Goal: Task Accomplishment & Management: Manage account settings

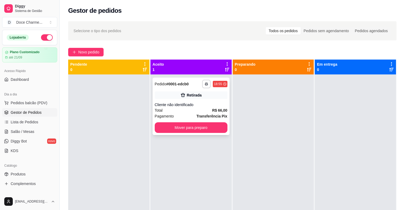
click at [162, 88] on div "**********" at bounding box center [191, 84] width 73 height 9
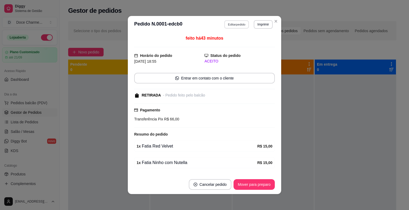
click at [232, 26] on button "Editar pedido" at bounding box center [236, 24] width 25 height 8
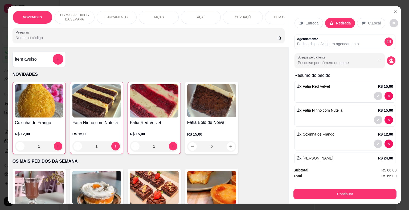
click at [309, 21] on p "Entrega" at bounding box center [311, 22] width 13 height 5
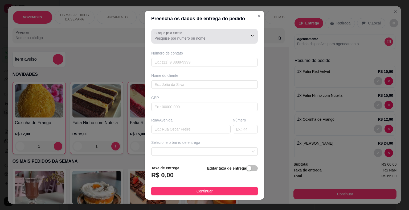
click at [184, 40] on input "Busque pelo cliente" at bounding box center [196, 38] width 85 height 5
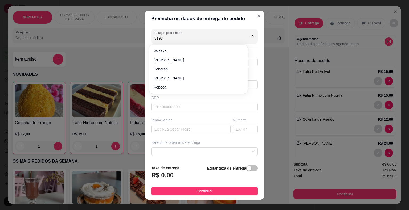
type input "8198"
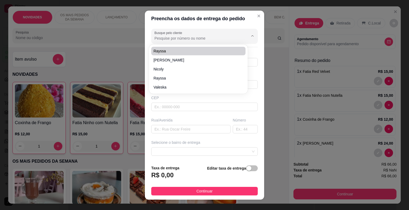
click at [159, 26] on header "Preencha os dados de entrega do pedido" at bounding box center [204, 19] width 119 height 16
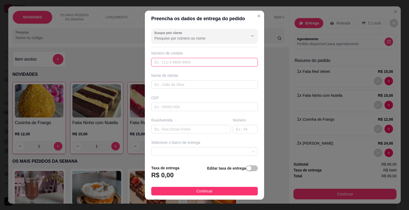
click at [163, 63] on input "text" at bounding box center [204, 62] width 106 height 9
paste input "[PHONE_NUMBER]"
type input "[PHONE_NUMBER]"
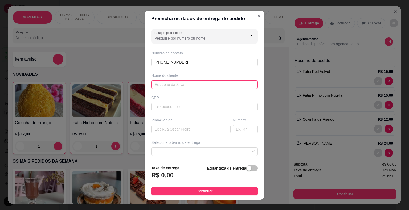
click at [169, 83] on input "text" at bounding box center [204, 84] width 106 height 9
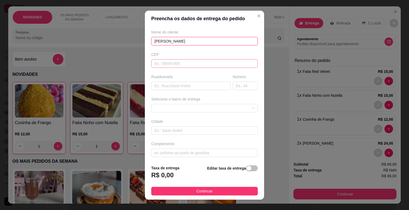
scroll to position [44, 0]
type input "[PERSON_NAME]"
click at [162, 66] on input "text" at bounding box center [204, 63] width 106 height 9
click at [172, 84] on input "text" at bounding box center [190, 85] width 79 height 9
paste input "[GEOGRAPHIC_DATA][PERSON_NAME], [GEOGRAPHIC_DATA], [GEOGRAPHIC_DATA]"
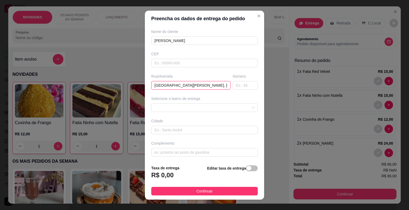
scroll to position [0, 30]
type input "[GEOGRAPHIC_DATA][PERSON_NAME], [GEOGRAPHIC_DATA], [GEOGRAPHIC_DATA]"
click at [232, 85] on input "text" at bounding box center [244, 85] width 25 height 9
type input "770"
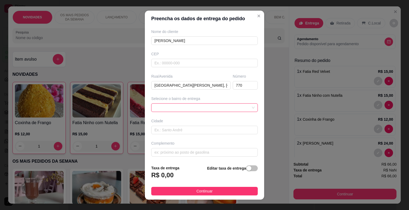
click at [207, 107] on span at bounding box center [204, 108] width 100 height 8
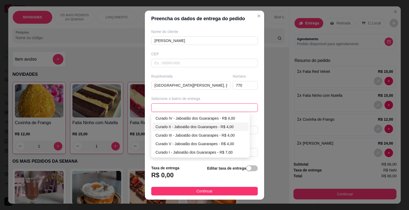
scroll to position [6, 0]
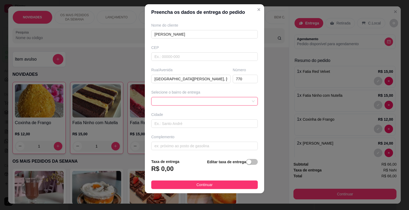
click at [203, 90] on div "Selecione o bairro de entrega" at bounding box center [204, 92] width 106 height 5
click at [191, 105] on div "Busque pelo cliente Número de contato [PHONE_NUMBER] Nome do cliente [PERSON_NA…" at bounding box center [204, 87] width 119 height 134
click at [189, 103] on span at bounding box center [204, 101] width 100 height 8
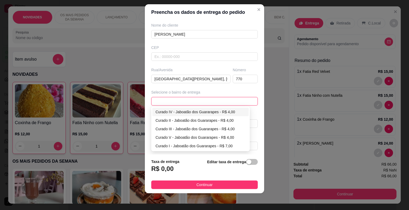
click at [185, 109] on div "Curado IV - Jaboatão dos Guararapes - R$ 4,00" at bounding box center [200, 112] width 90 height 6
type input "Jaboatão dos Guararapes"
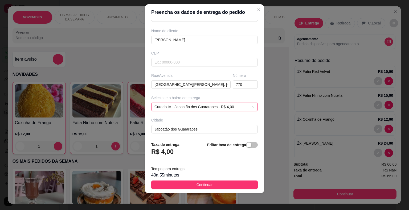
scroll to position [44, 0]
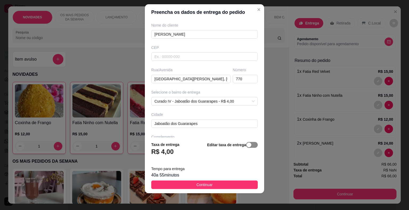
click at [246, 145] on button "button" at bounding box center [252, 145] width 12 height 6
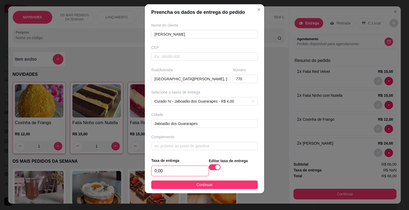
drag, startPoint x: 171, startPoint y: 169, endPoint x: 140, endPoint y: 171, distance: 31.1
click at [140, 171] on div "Preencha os dados de entrega do pedido Busque pelo cliente Número de contato [P…" at bounding box center [204, 105] width 409 height 210
click at [223, 102] on span "Curado IV - Jaboatão dos Guararapes - R$ 4,00" at bounding box center [204, 101] width 100 height 8
type input "20,00"
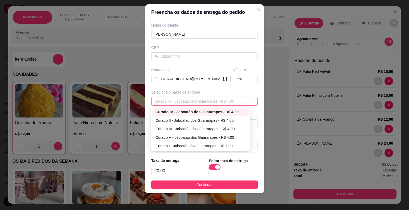
click at [223, 102] on span "Curado IV - Jaboatão dos Guararapes - R$ 4,00" at bounding box center [204, 101] width 100 height 8
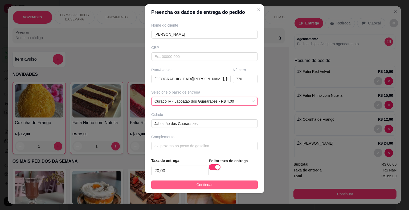
click at [207, 184] on span "Continuar" at bounding box center [204, 185] width 16 height 6
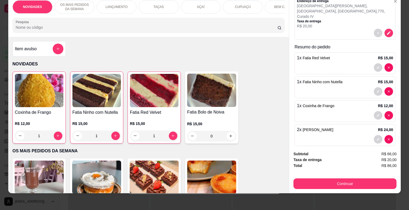
scroll to position [13, 0]
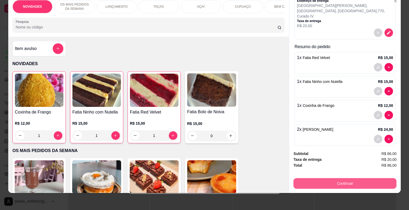
click at [332, 178] on button "Continuar" at bounding box center [344, 183] width 103 height 11
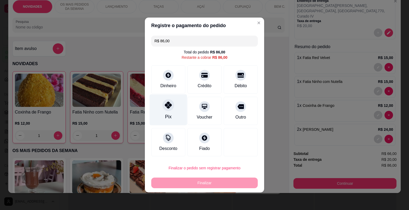
click at [172, 119] on div "Pix" at bounding box center [168, 109] width 38 height 31
type input "R$ 0,00"
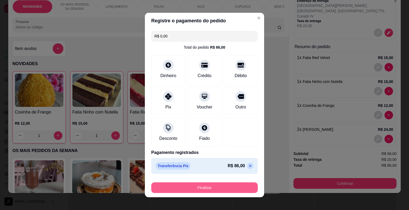
click at [211, 189] on button "Finalizar" at bounding box center [204, 187] width 106 height 11
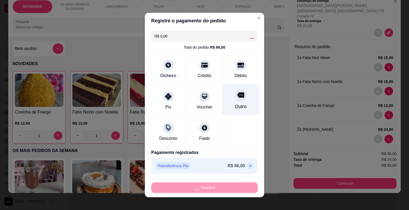
type input "0"
type input "-R$ 86,00"
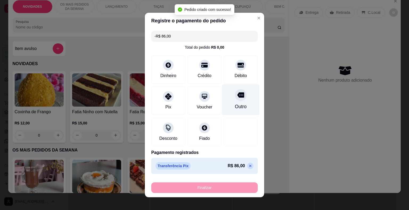
scroll to position [0, 0]
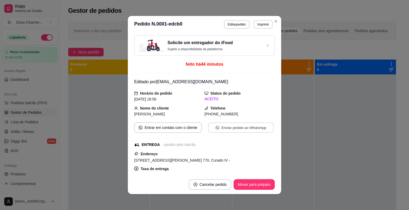
click at [234, 128] on button "Enviar pedido ao WhatsApp" at bounding box center [240, 128] width 65 height 10
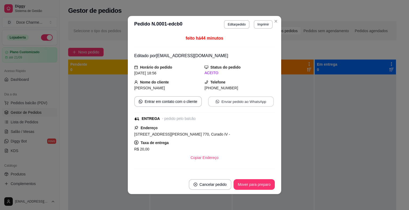
click at [227, 100] on button "Enviar pedido ao WhatsApp" at bounding box center [240, 102] width 65 height 10
click at [251, 183] on button "Mover para preparo" at bounding box center [254, 185] width 40 height 10
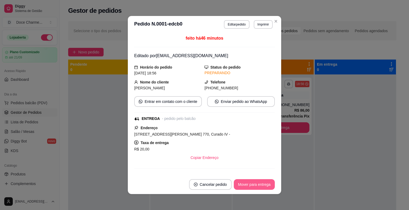
click at [255, 181] on button "Mover para entrega" at bounding box center [254, 184] width 41 height 11
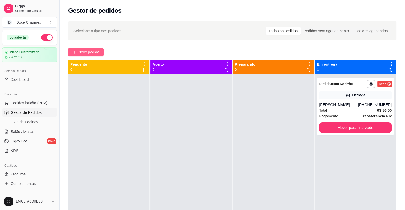
click at [88, 53] on span "Novo pedido" at bounding box center [88, 52] width 21 height 6
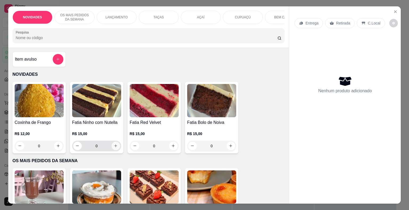
click at [115, 148] on icon "increase-product-quantity" at bounding box center [116, 146] width 4 height 4
type input "1"
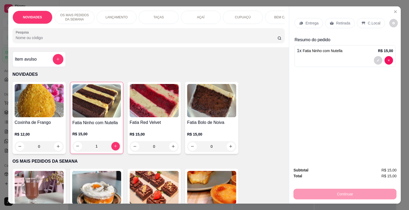
click at [104, 40] on input "Pesquisa" at bounding box center [146, 37] width 261 height 5
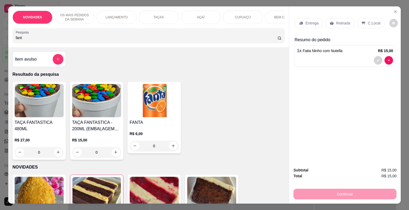
type input "fant"
click at [169, 145] on button "increase-product-quantity" at bounding box center [173, 146] width 8 height 8
type input "1"
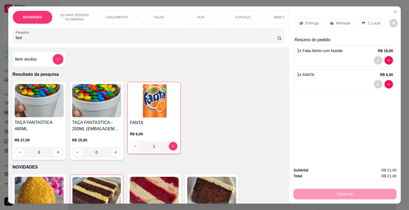
drag, startPoint x: 24, startPoint y: 39, endPoint x: 0, endPoint y: 34, distance: 24.2
click at [0, 34] on div "NOVIDADES OS MAIS PEDIDOS DA SEMANA LANÇAMENTO TAÇAS AÇAÍ CUPUAÇÚ BEM CASADO SA…" at bounding box center [204, 105] width 409 height 210
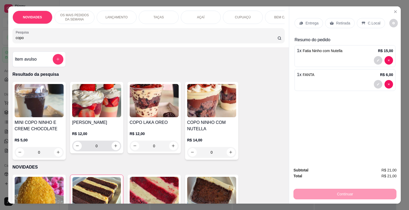
type input "copo"
click at [111, 145] on button "increase-product-quantity" at bounding box center [115, 146] width 8 height 8
type input "1"
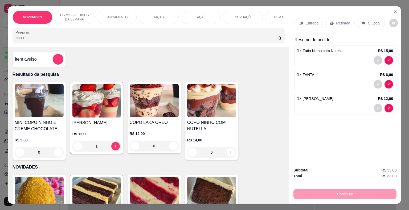
click at [336, 22] on p "Retirada" at bounding box center [343, 22] width 14 height 5
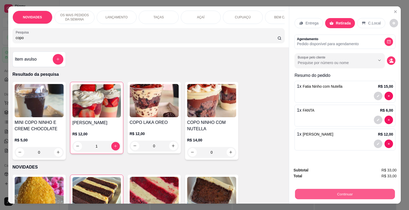
click at [328, 192] on button "Continuar" at bounding box center [345, 194] width 100 height 10
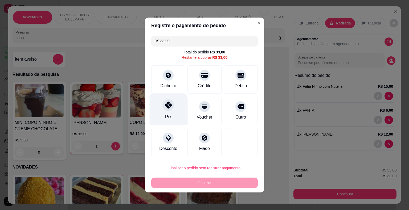
click at [176, 110] on div "Pix" at bounding box center [168, 109] width 38 height 31
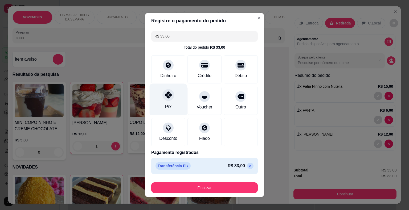
type input "R$ 0,00"
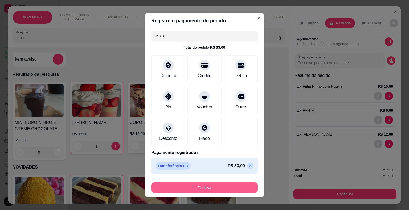
click at [213, 187] on button "Finalizar" at bounding box center [204, 187] width 106 height 11
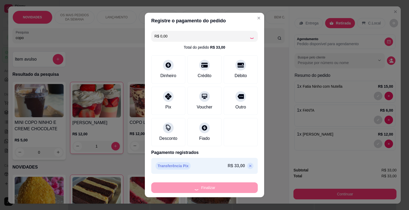
type input "0"
type input "-R$ 33,00"
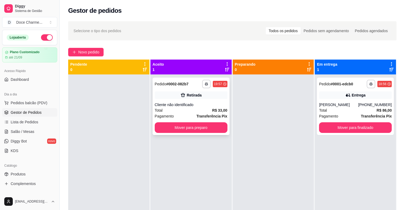
click at [188, 88] on div "**********" at bounding box center [191, 84] width 73 height 9
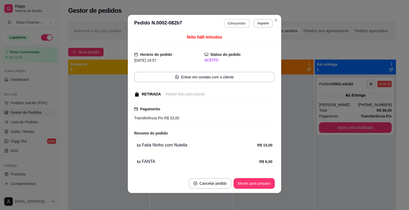
click at [231, 24] on button "Editar pedido" at bounding box center [236, 23] width 25 height 9
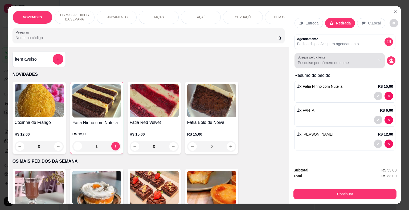
click at [308, 61] on input "Busque pelo cliente" at bounding box center [331, 62] width 69 height 5
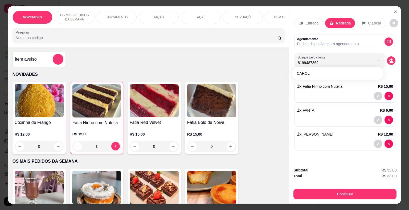
type input "81994873626"
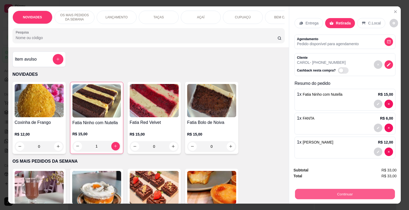
click at [298, 192] on button "Continuar" at bounding box center [345, 194] width 100 height 10
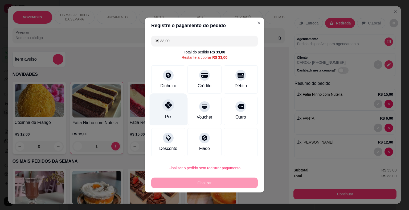
click at [171, 112] on div "Pix" at bounding box center [168, 109] width 38 height 31
type input "R$ 0,00"
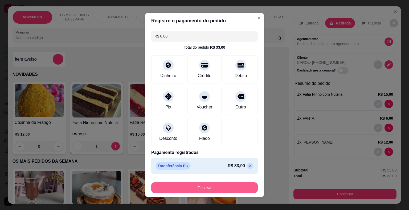
click at [210, 187] on button "Finalizar" at bounding box center [204, 187] width 106 height 11
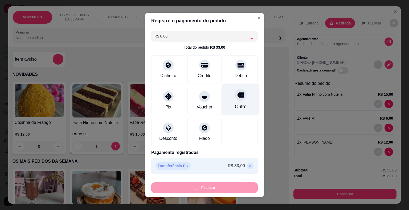
type input "0"
type input "-R$ 33,00"
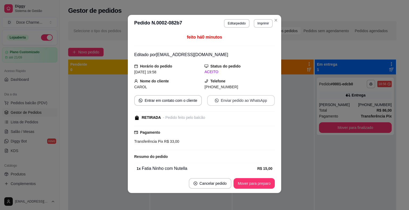
click at [228, 99] on button "Enviar pedido ao WhatsApp" at bounding box center [241, 100] width 68 height 11
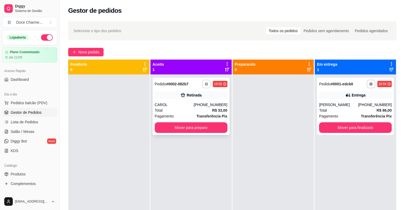
click at [205, 85] on icon "button" at bounding box center [206, 83] width 3 height 3
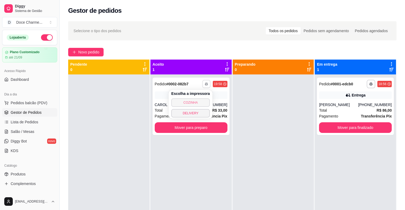
click at [193, 102] on button "COZINHA" at bounding box center [190, 102] width 39 height 9
